Goal: Information Seeking & Learning: Learn about a topic

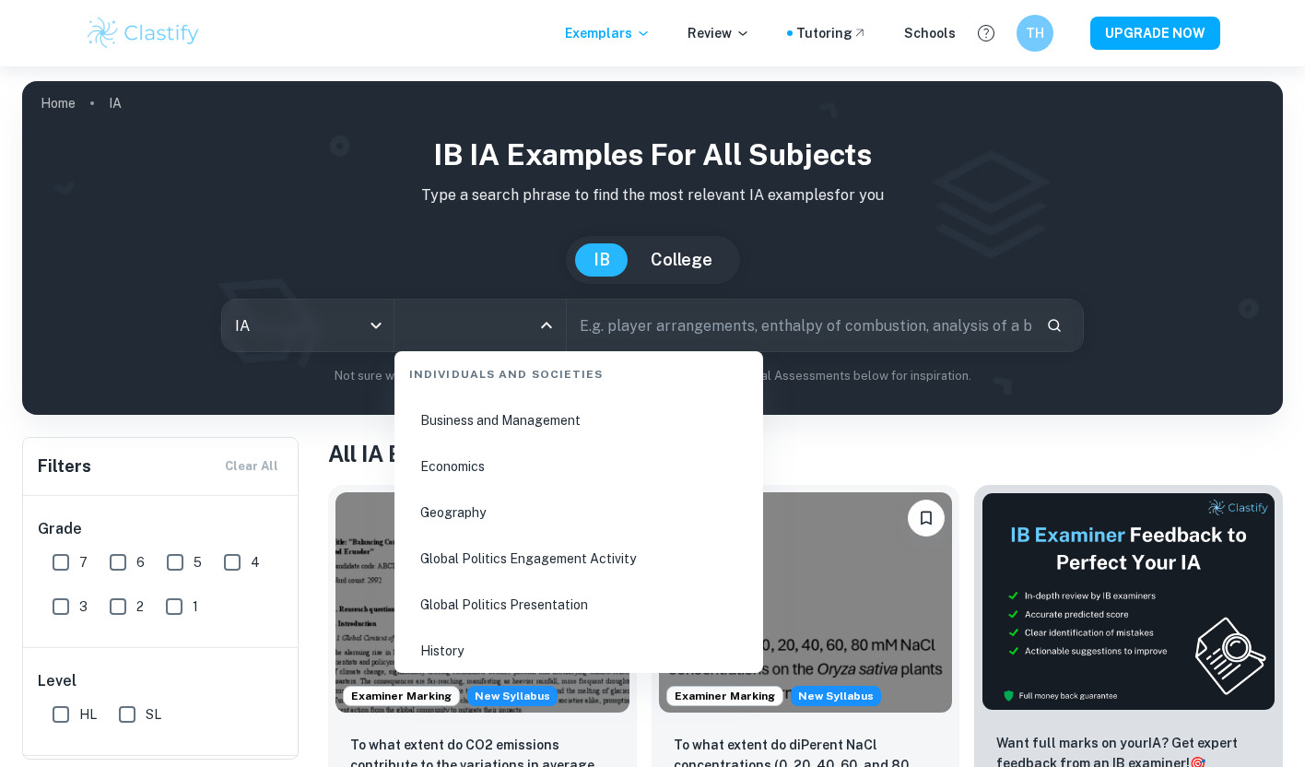
scroll to position [2214, 0]
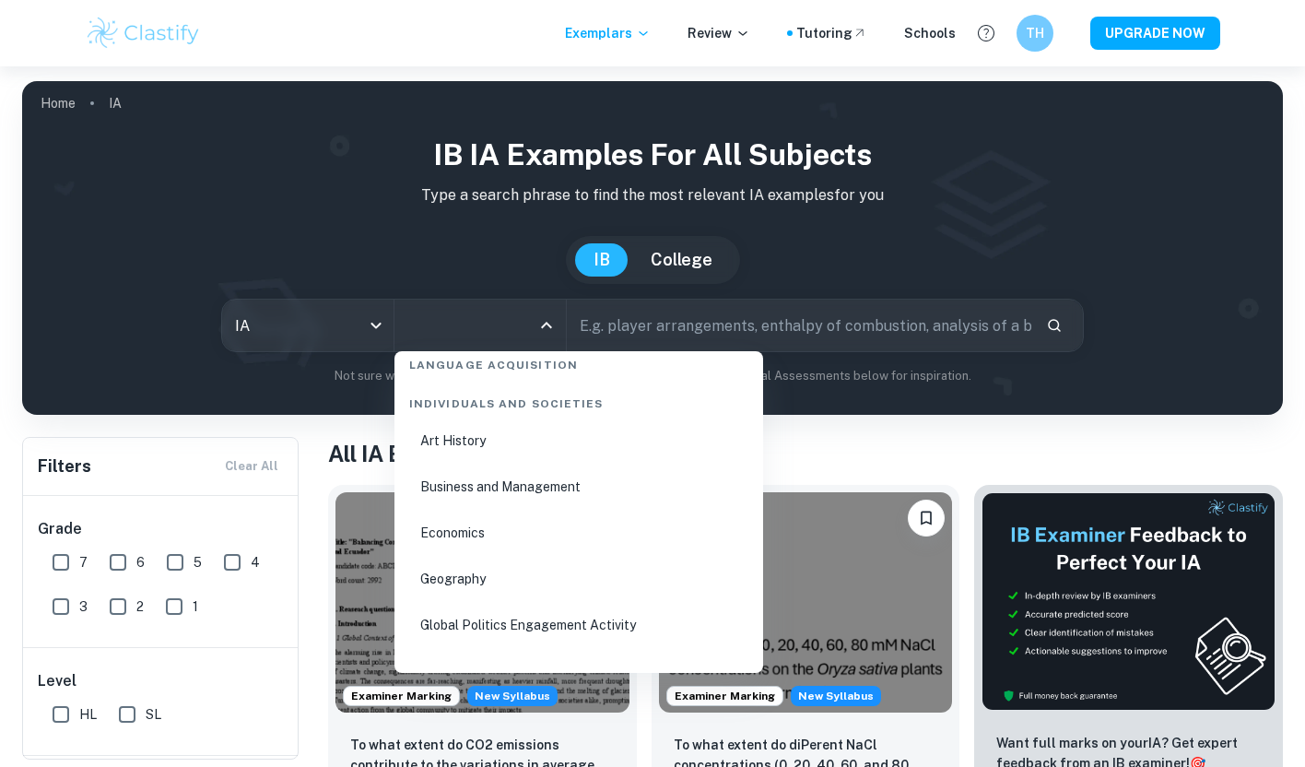
click at [475, 481] on li "Business and Management" at bounding box center [579, 487] width 354 height 42
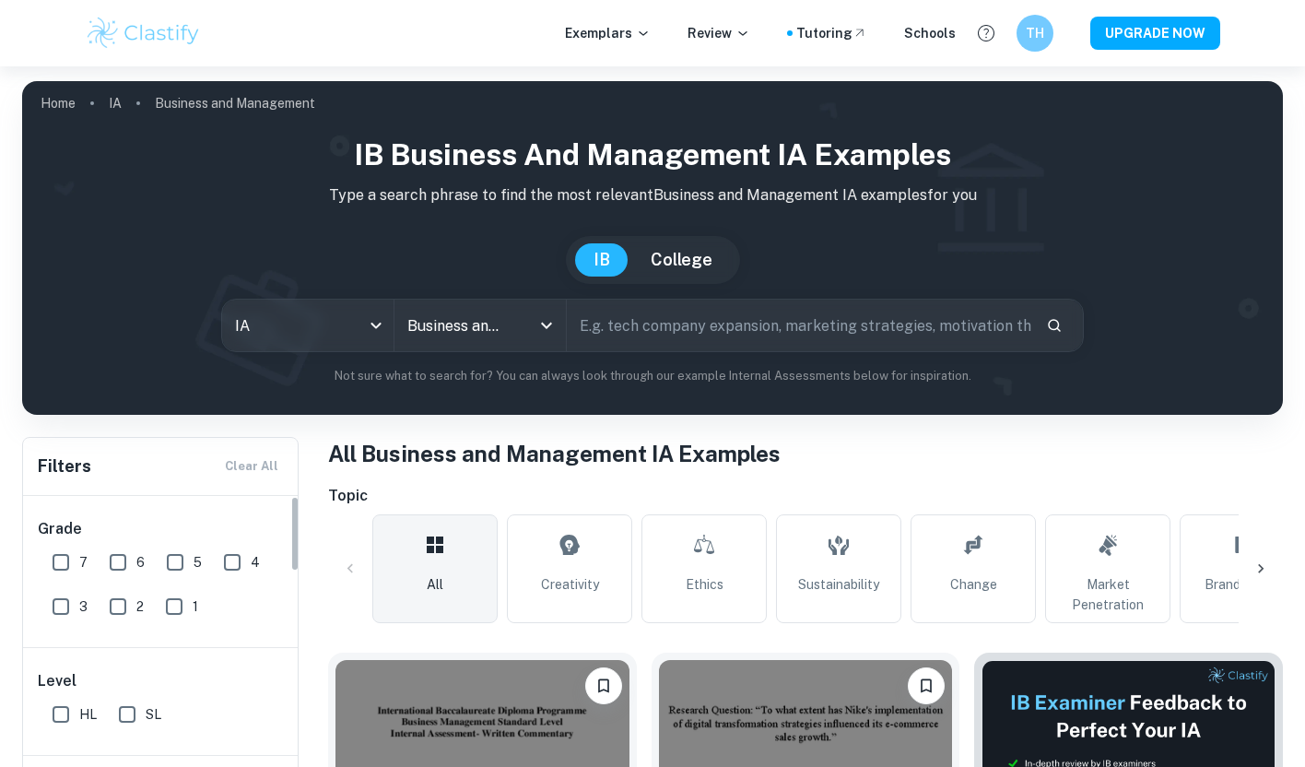
scroll to position [345, 0]
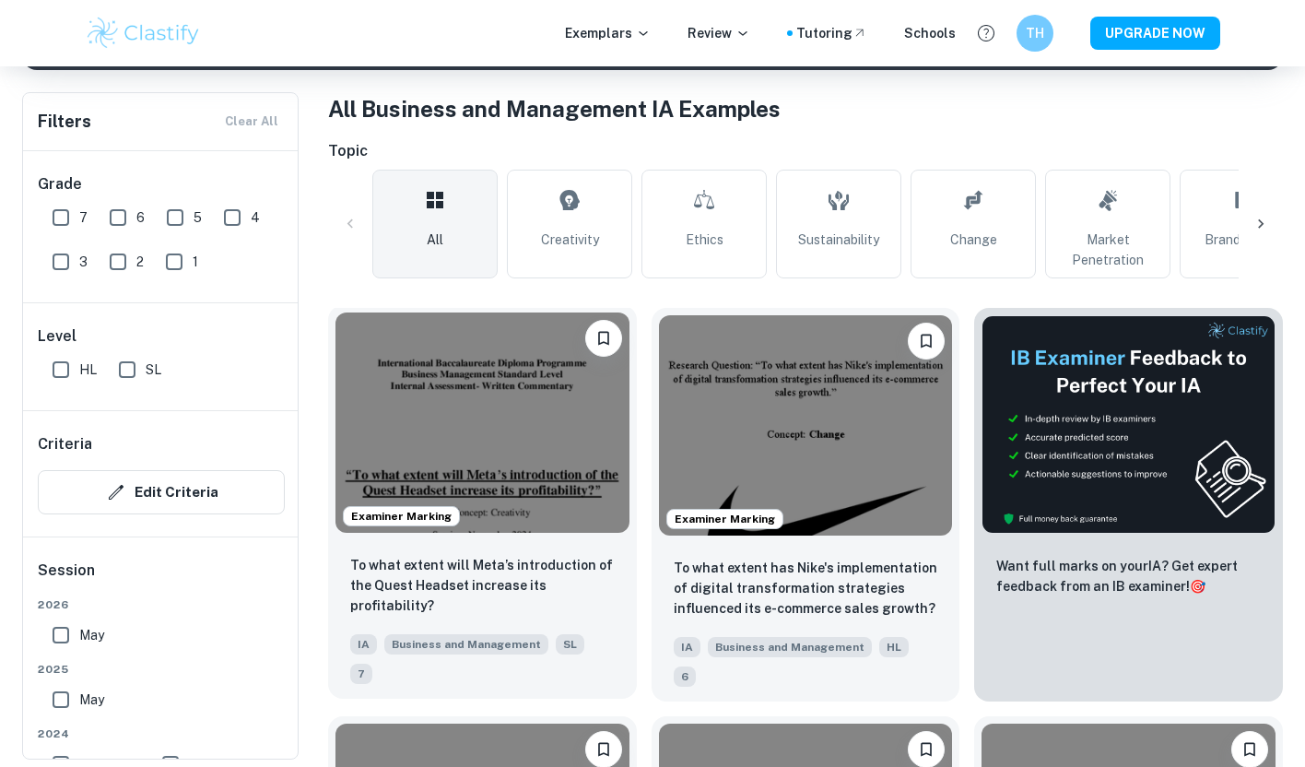
click at [431, 417] on img at bounding box center [483, 423] width 294 height 220
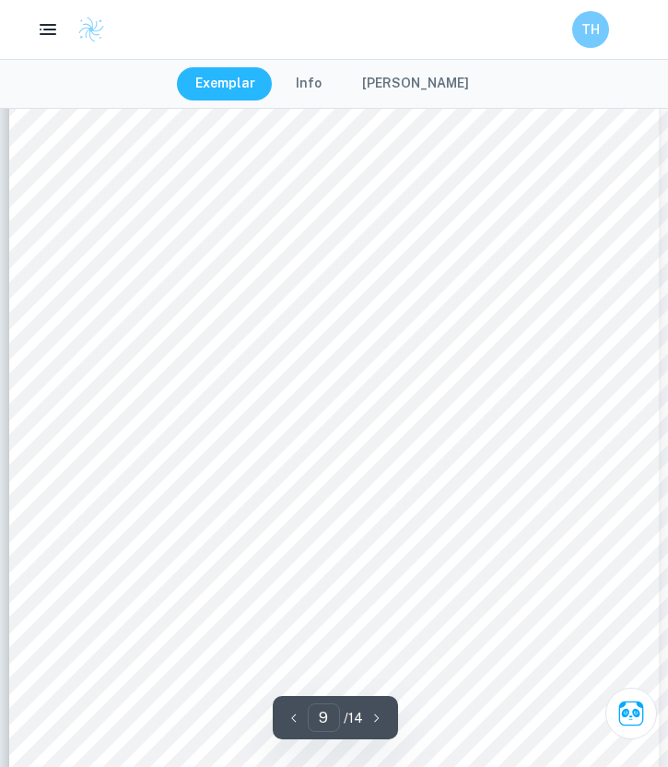
scroll to position [7821, 0]
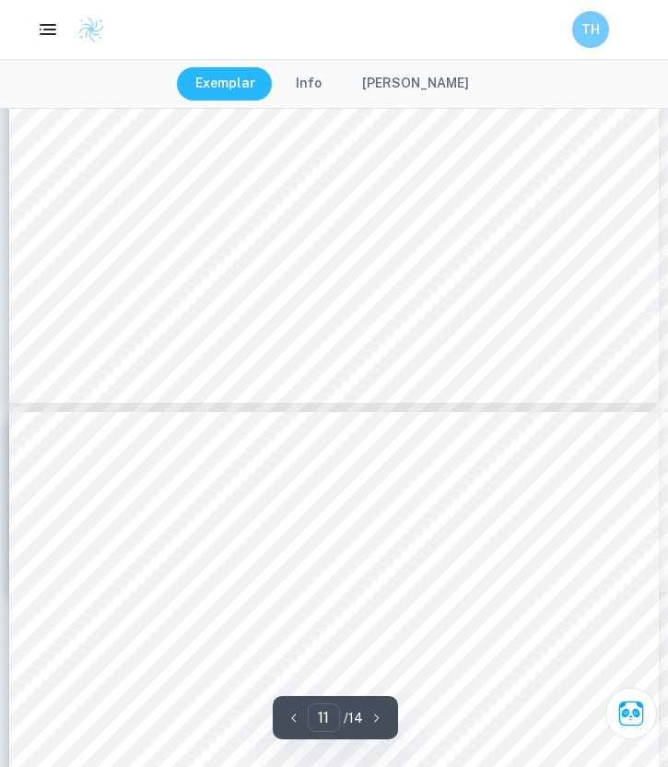
type input "10"
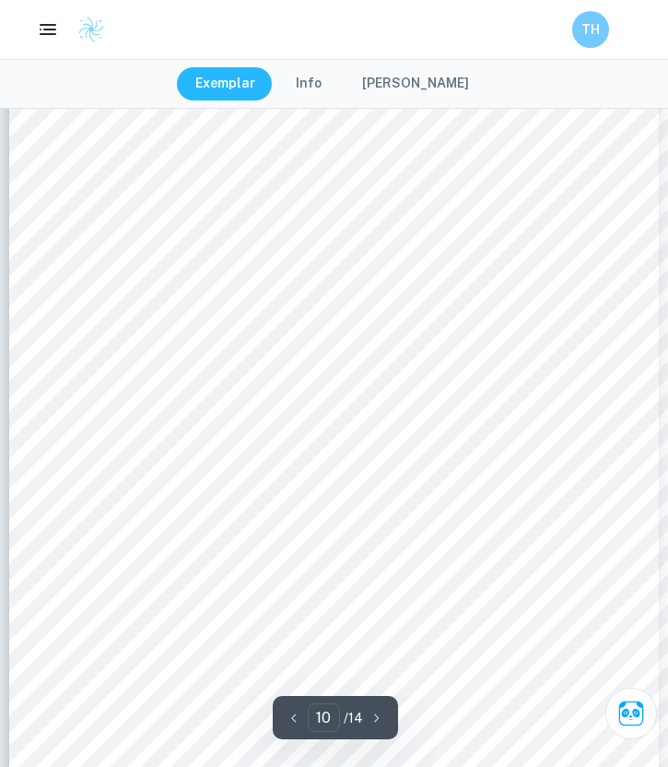
scroll to position [8759, 0]
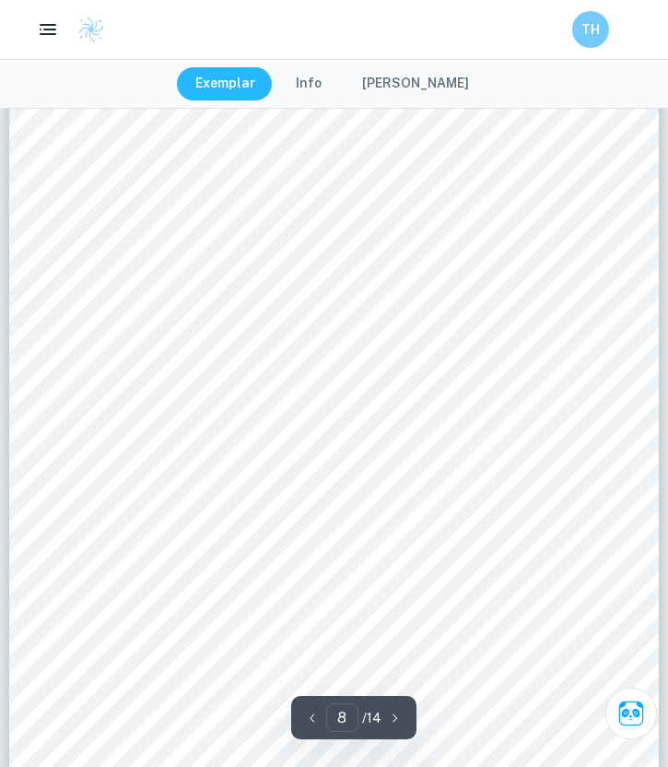
scroll to position [6595, 0]
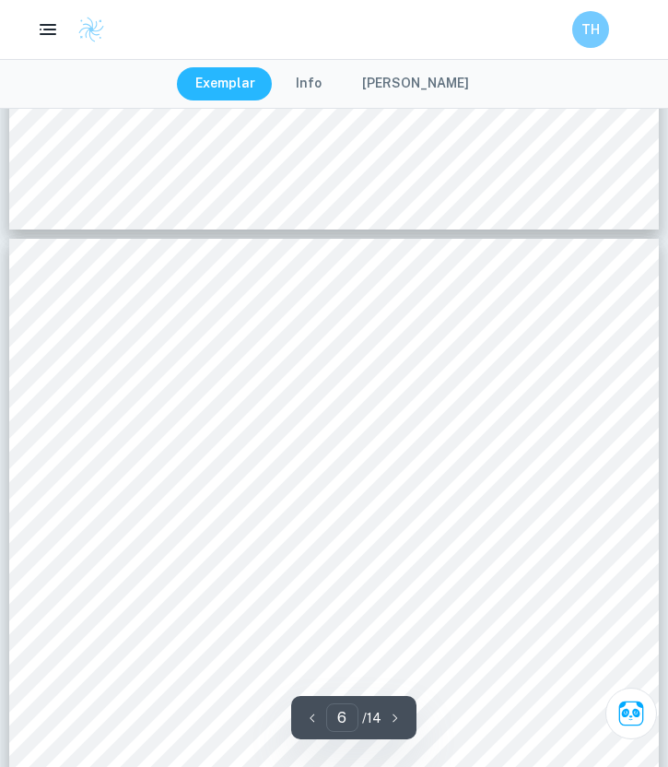
type input "5"
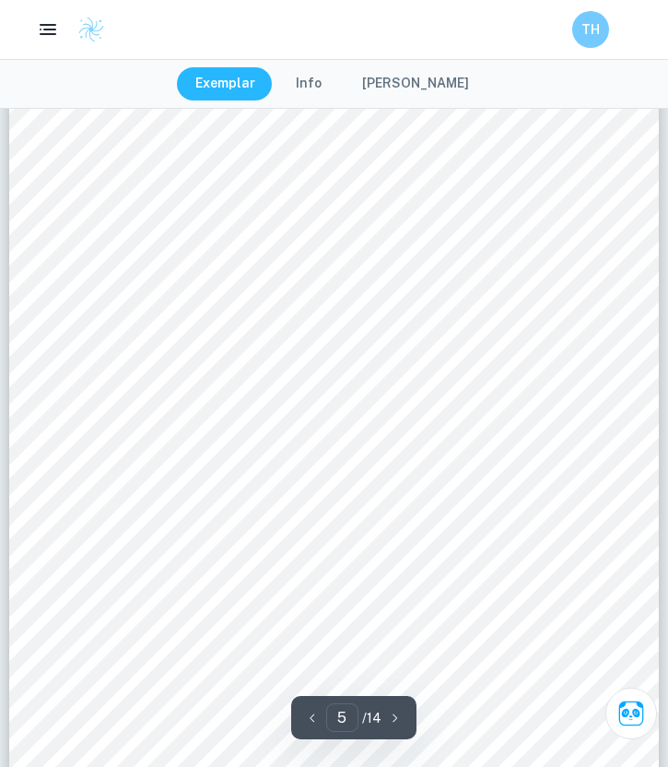
scroll to position [3817, 0]
